Goal: Complete application form: Complete application form

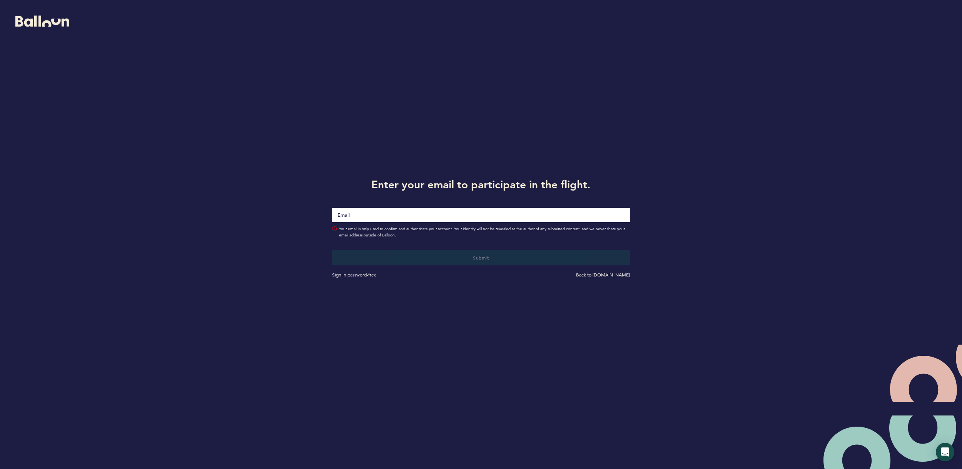
click at [361, 219] on input "Email" at bounding box center [480, 215] width 297 height 14
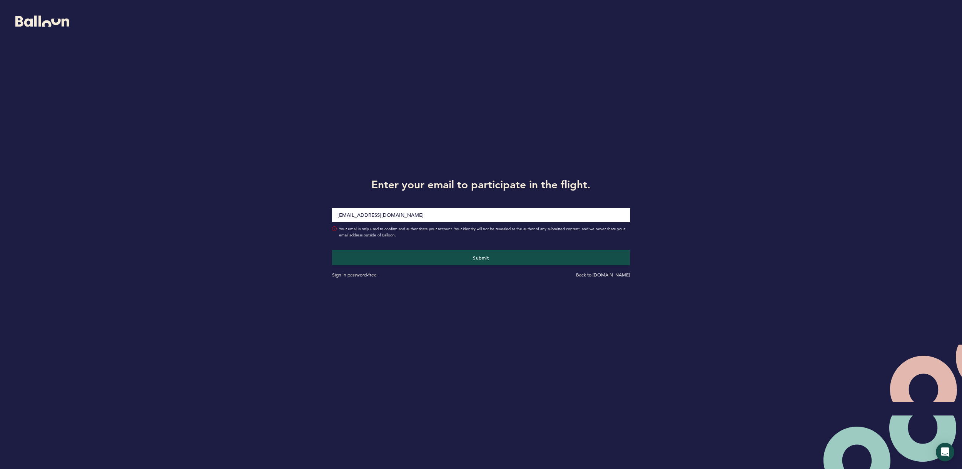
type input "travischen@76ers.com"
click at [332, 250] on button "Submit" at bounding box center [480, 257] width 297 height 15
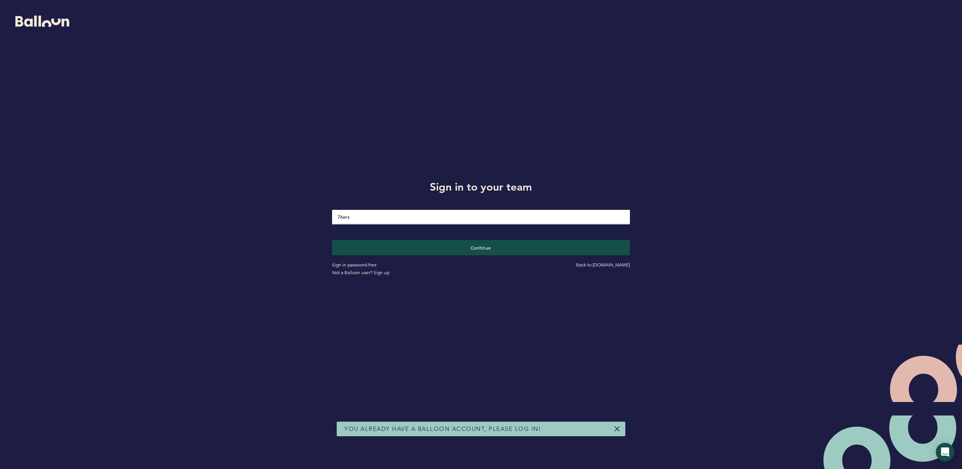
click at [395, 219] on input "76ers" at bounding box center [480, 217] width 297 height 15
click at [422, 244] on button "Continue" at bounding box center [481, 247] width 307 height 16
type input "9NR4>?;a`f4&"
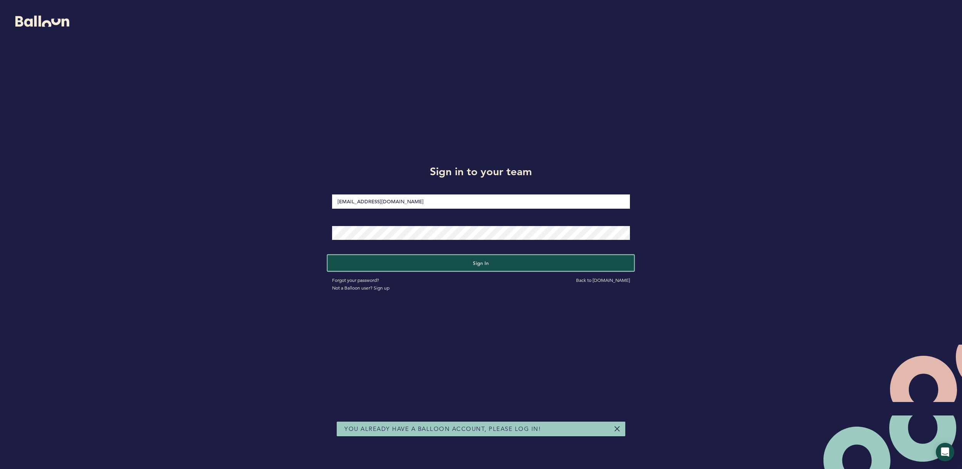
click at [522, 261] on button "Sign in" at bounding box center [481, 263] width 307 height 16
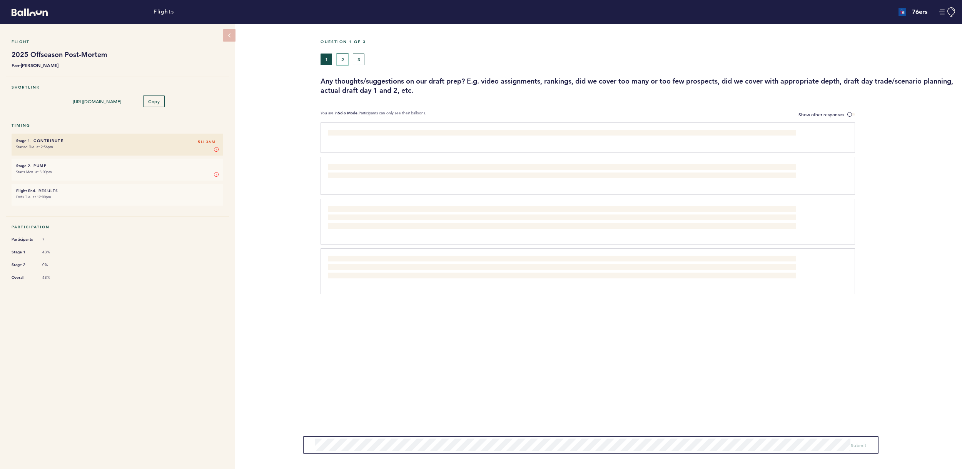
click at [340, 55] on button "2" at bounding box center [343, 59] width 12 height 12
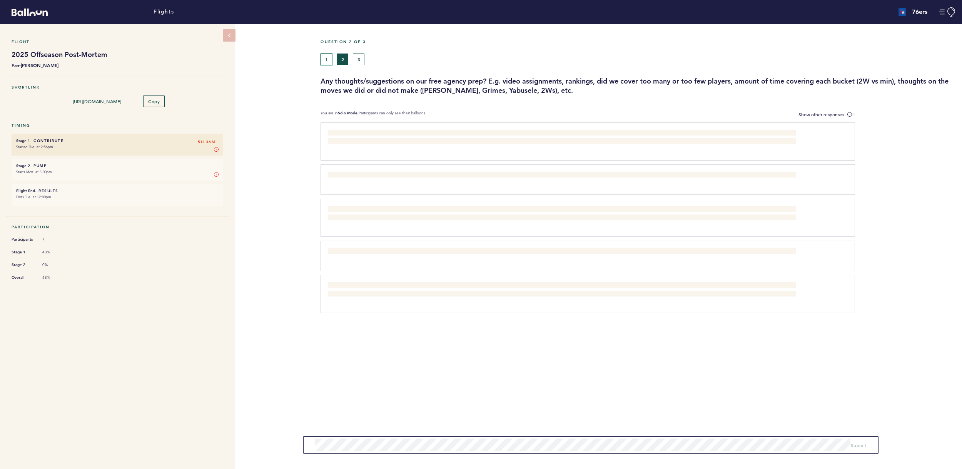
click at [325, 59] on button "1" at bounding box center [326, 59] width 12 height 12
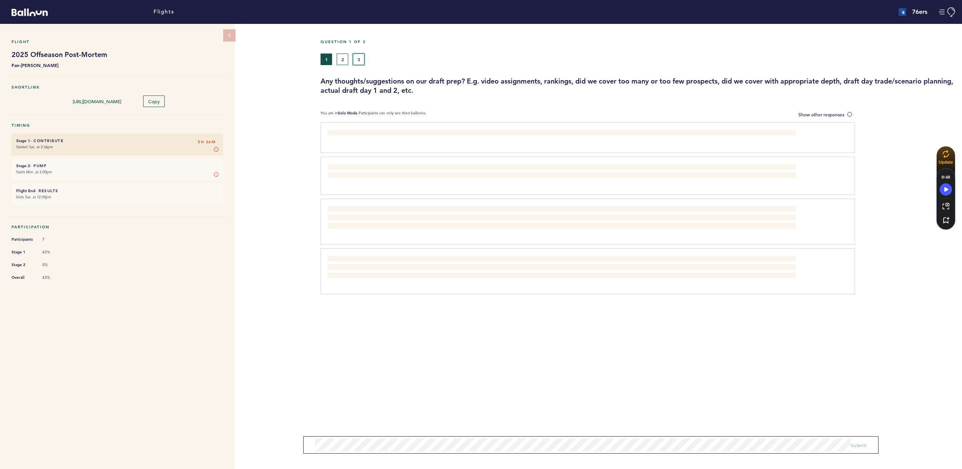
click at [355, 55] on button "3" at bounding box center [359, 59] width 12 height 12
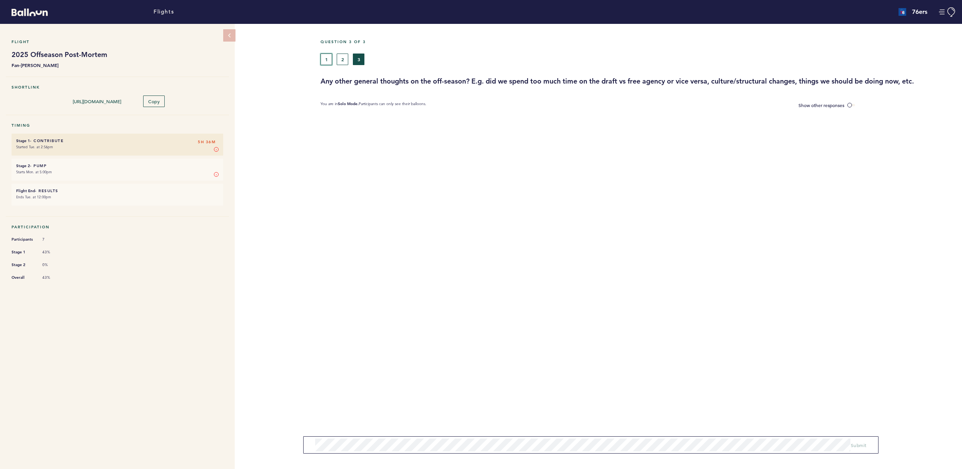
click at [325, 61] on button "1" at bounding box center [326, 59] width 12 height 12
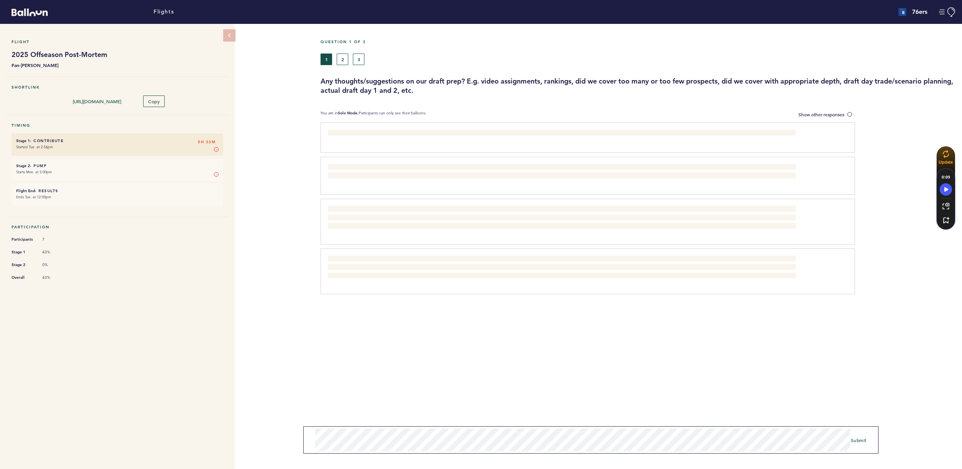
click at [882, 437] on div "Submit" at bounding box center [595, 439] width 577 height 27
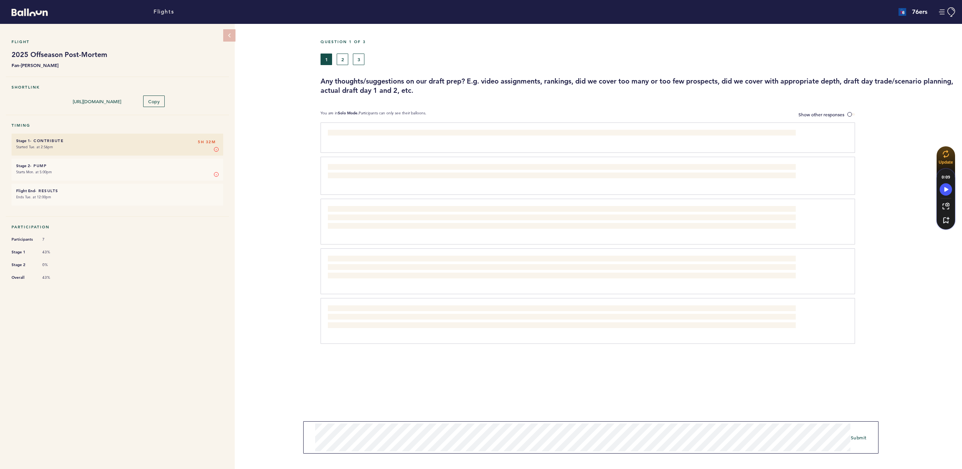
click at [657, 454] on div "Question 1 of 3 1 2 3 Any thoughts/suggestions on our draft prep? E.g. video as…" at bounding box center [640, 246] width 641 height 445
click at [660, 420] on div "Question 1 of 3 1 2 3 Any thoughts/suggestions on our draft prep? E.g. video as…" at bounding box center [640, 246] width 641 height 445
click at [859, 438] on span "Submit" at bounding box center [859, 437] width 16 height 6
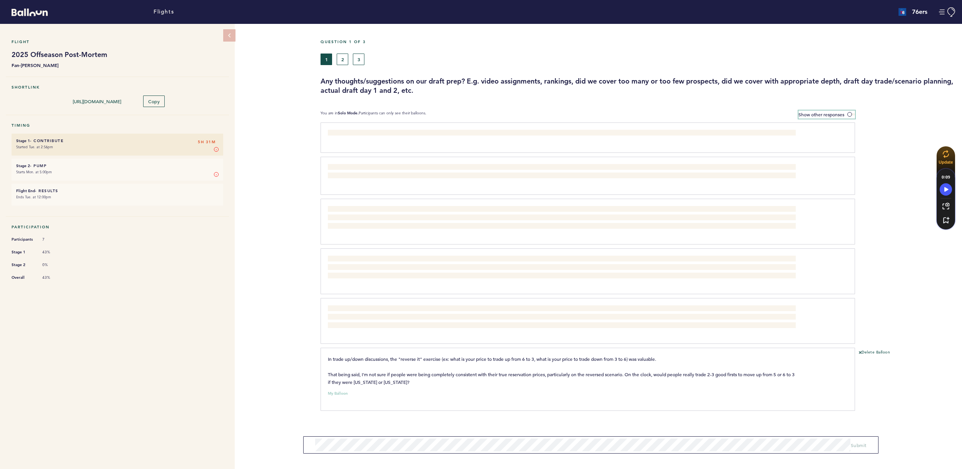
click at [852, 116] on label "Show other responses" at bounding box center [826, 114] width 57 height 8
click at [0, 0] on input "Show other responses" at bounding box center [0, 0] width 0 height 0
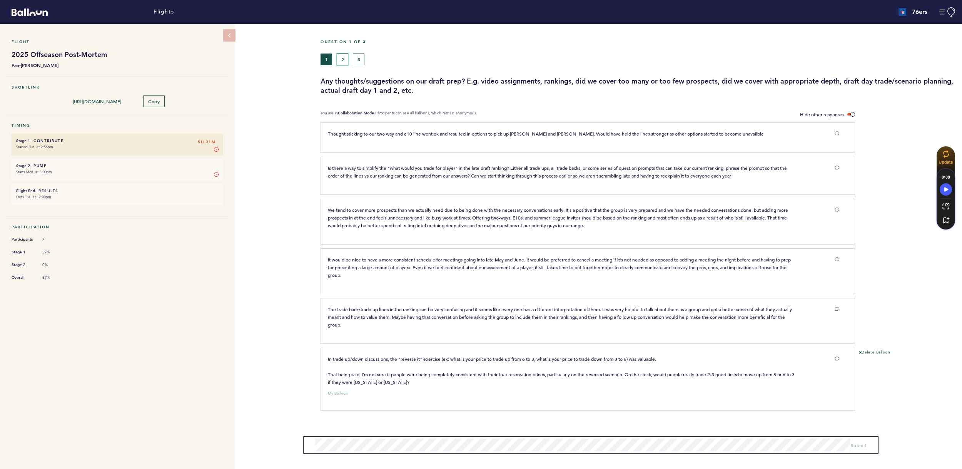
click at [339, 64] on button "2" at bounding box center [343, 59] width 12 height 12
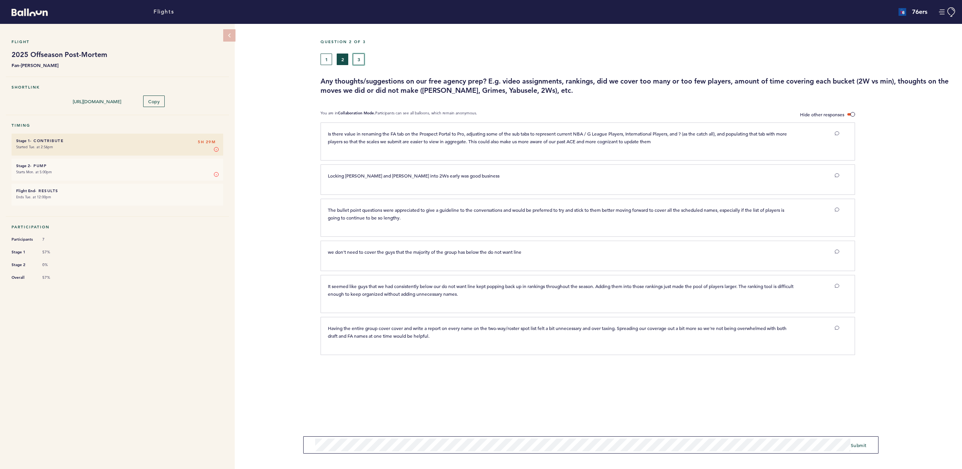
click at [362, 60] on button "3" at bounding box center [359, 59] width 12 height 12
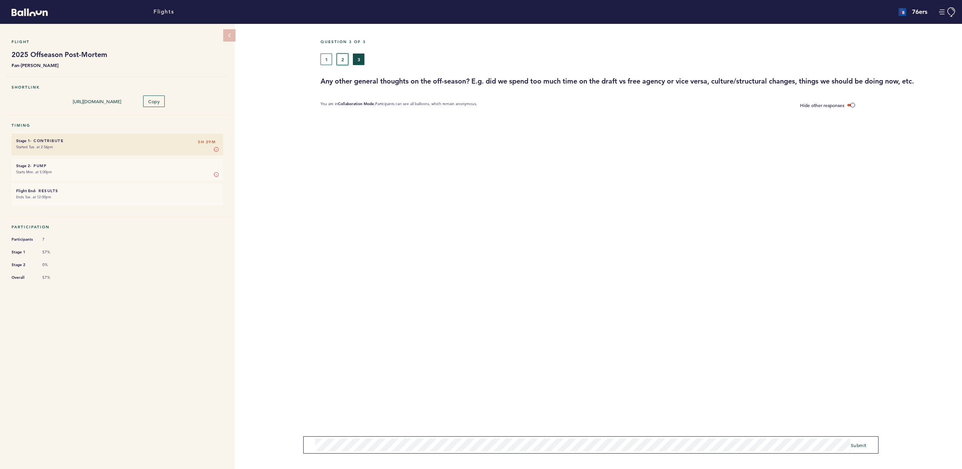
click at [337, 57] on button "2" at bounding box center [343, 59] width 12 height 12
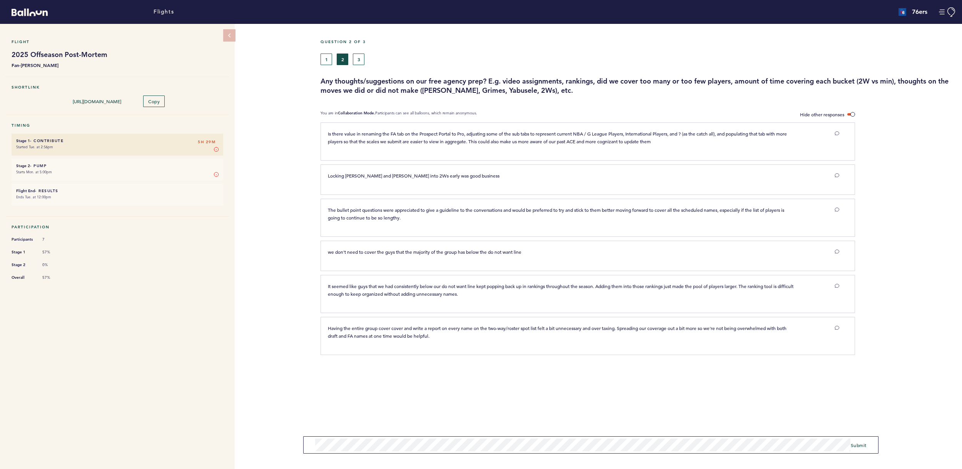
click at [494, 451] on form "Submit" at bounding box center [590, 444] width 575 height 17
click at [863, 444] on span "Submit" at bounding box center [859, 442] width 16 height 6
